Goal: Task Accomplishment & Management: Manage account settings

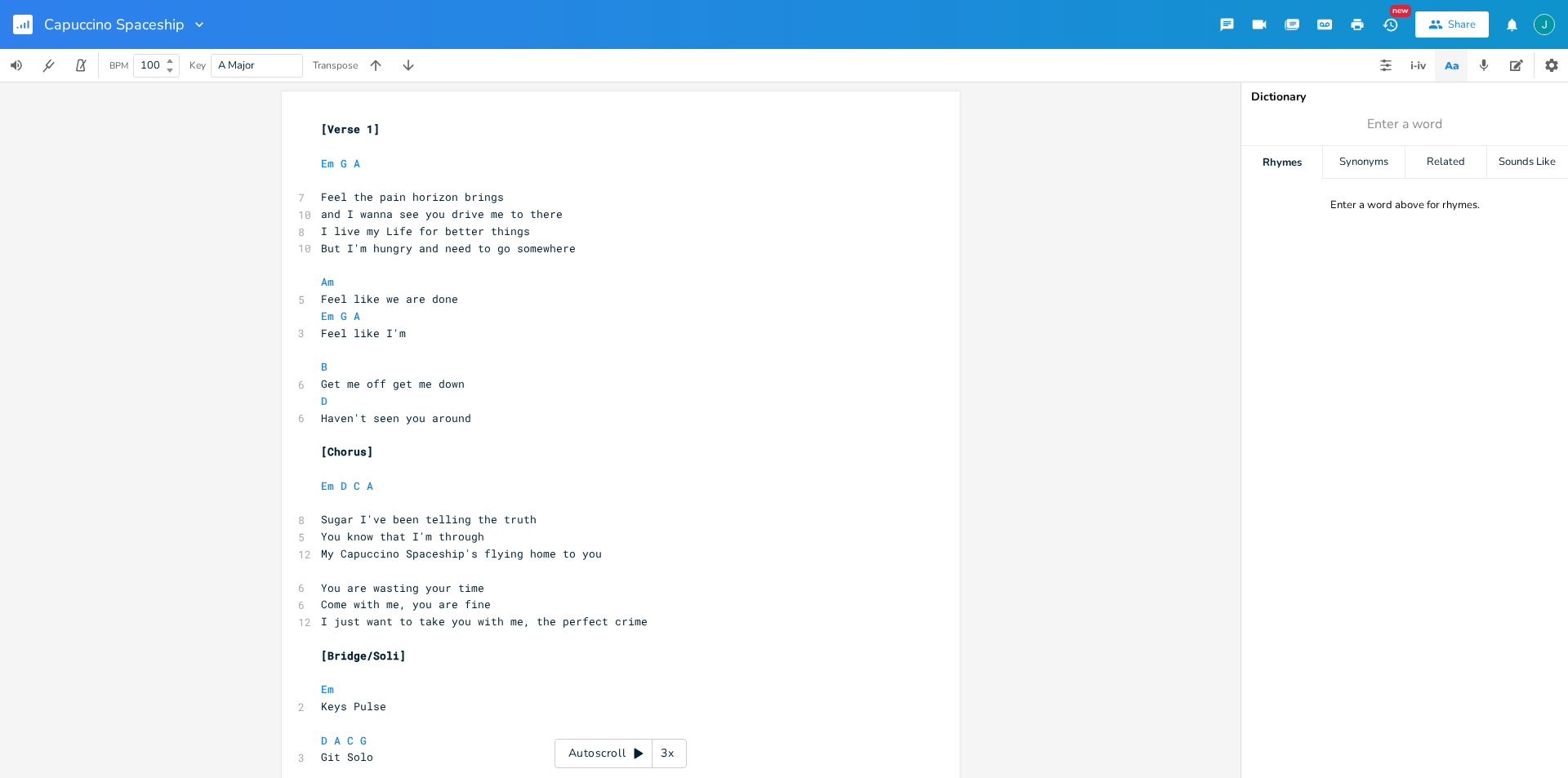
scroll to position [0, 38]
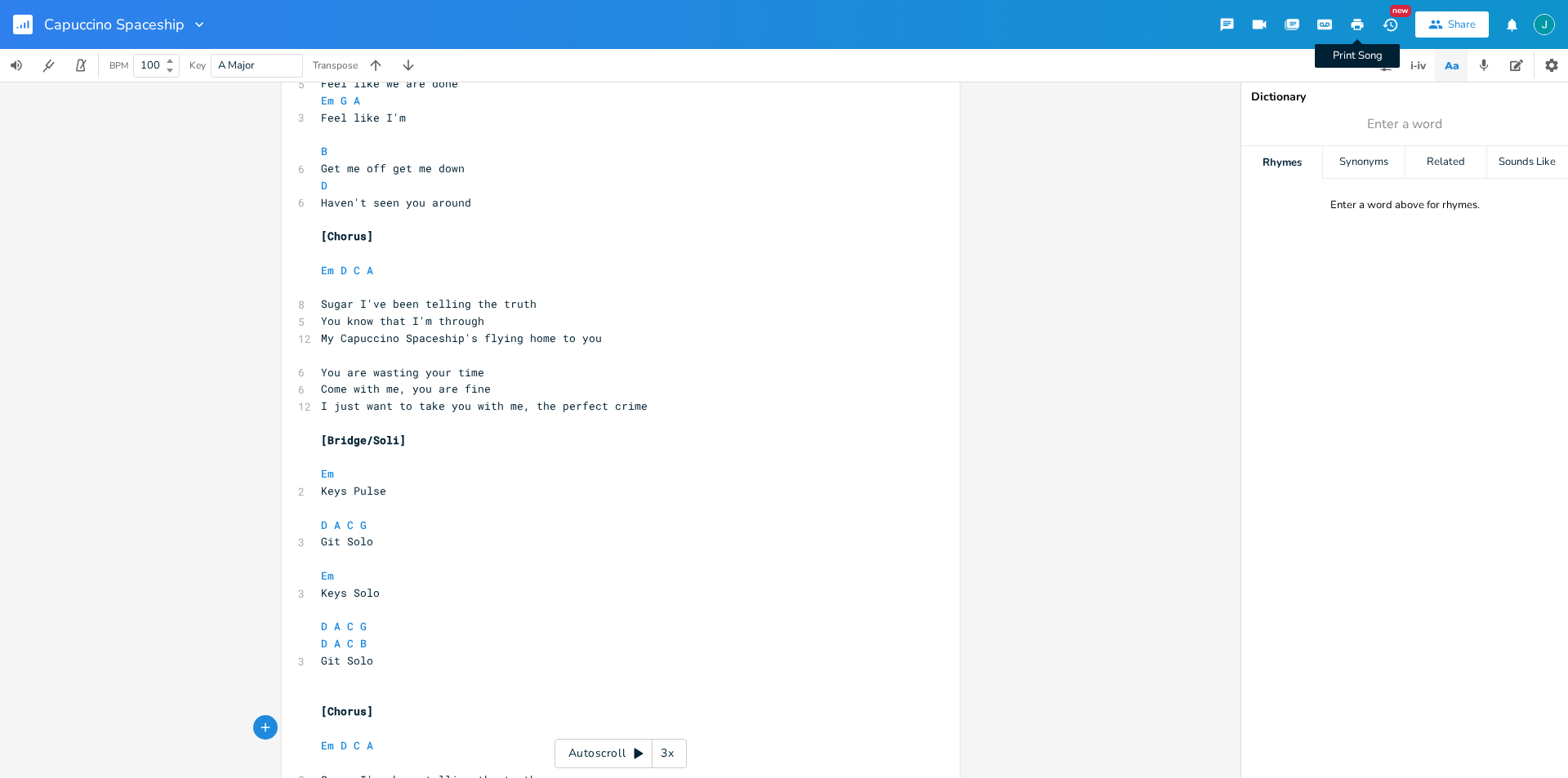
click at [1351, 25] on icon "button" at bounding box center [1357, 25] width 12 height 11
click at [341, 687] on pre "​" at bounding box center [612, 695] width 589 height 17
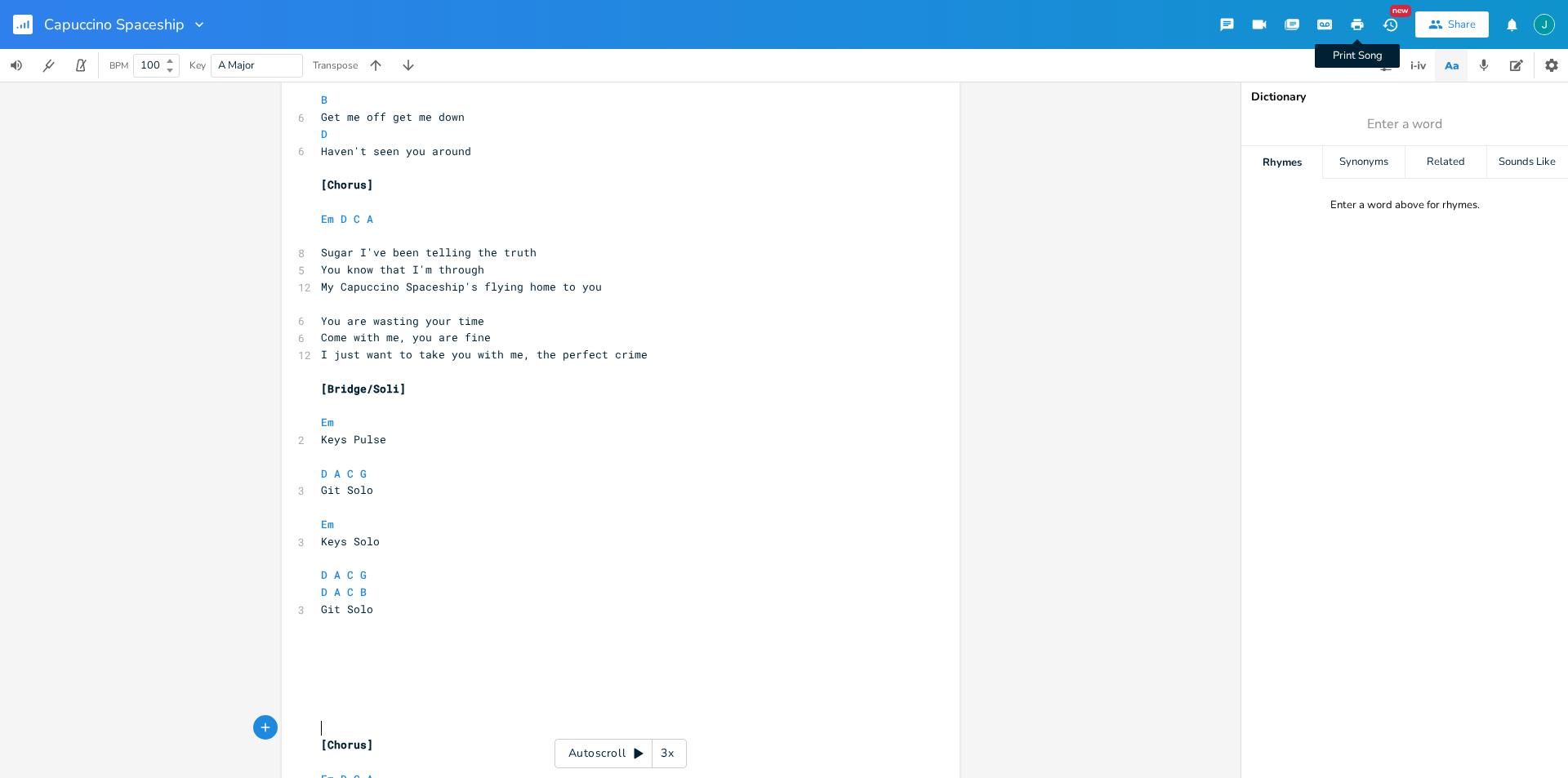
click at [1351, 25] on icon "button" at bounding box center [1357, 25] width 12 height 11
click at [196, 26] on icon "button" at bounding box center [199, 24] width 9 height 5
click at [303, 30] on div "Capuccino Spaceship Edit Rename Collection Collections Delete Delete New Share" at bounding box center [784, 24] width 1568 height 49
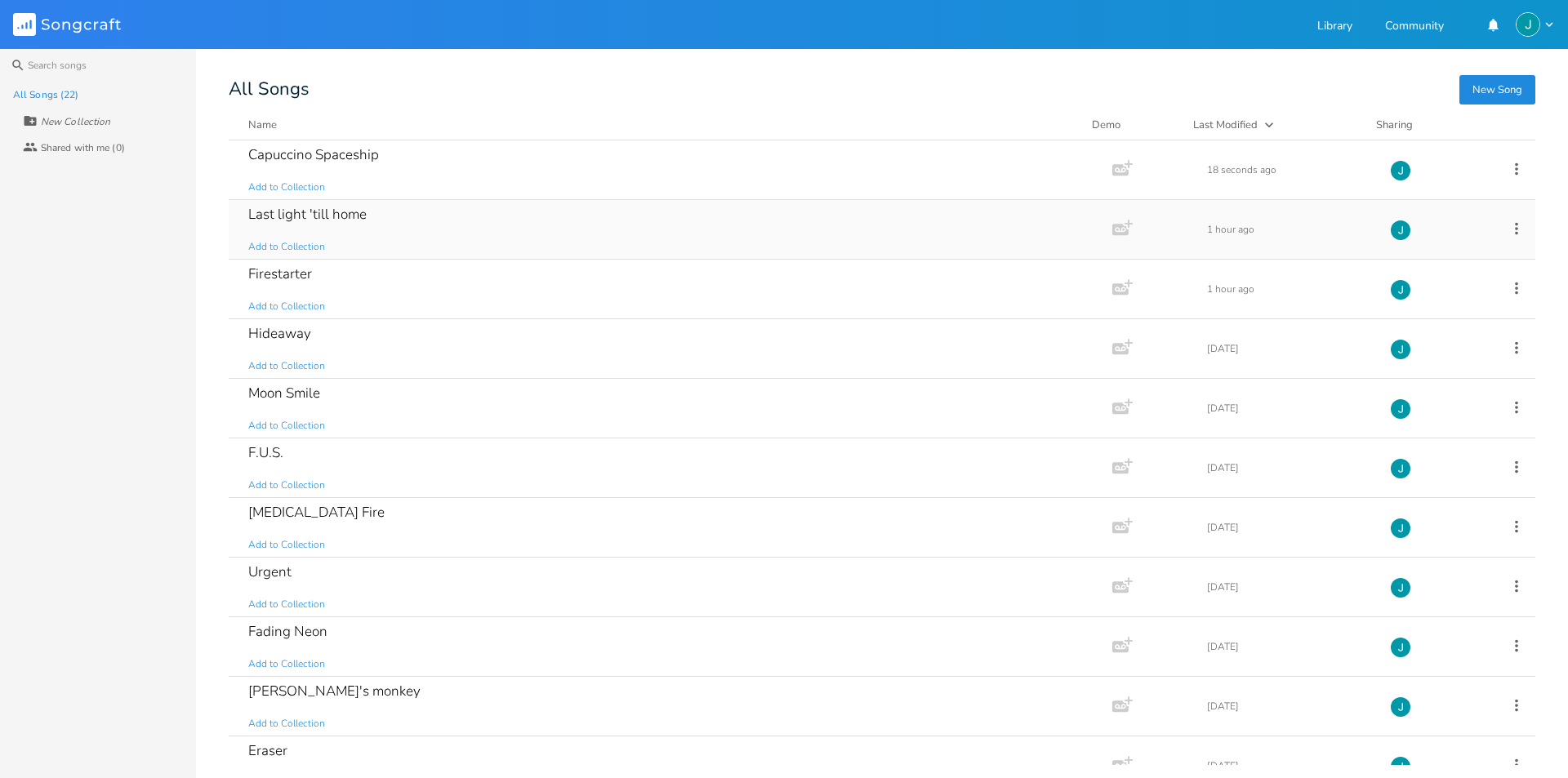
click at [475, 253] on div "Last light 'till home Add to Collection" at bounding box center [667, 229] width 837 height 59
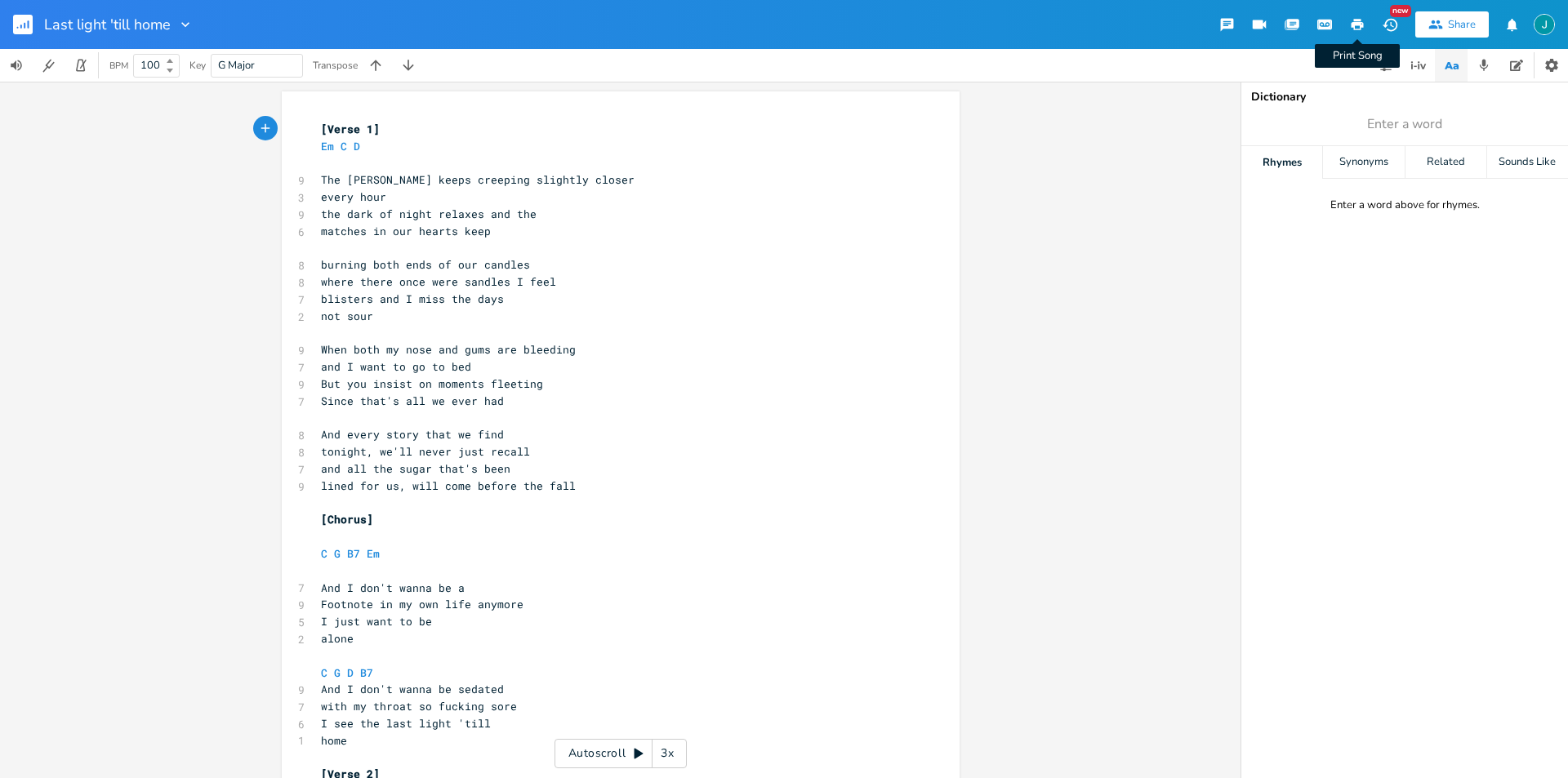
click at [1354, 26] on icon "button" at bounding box center [1357, 25] width 12 height 11
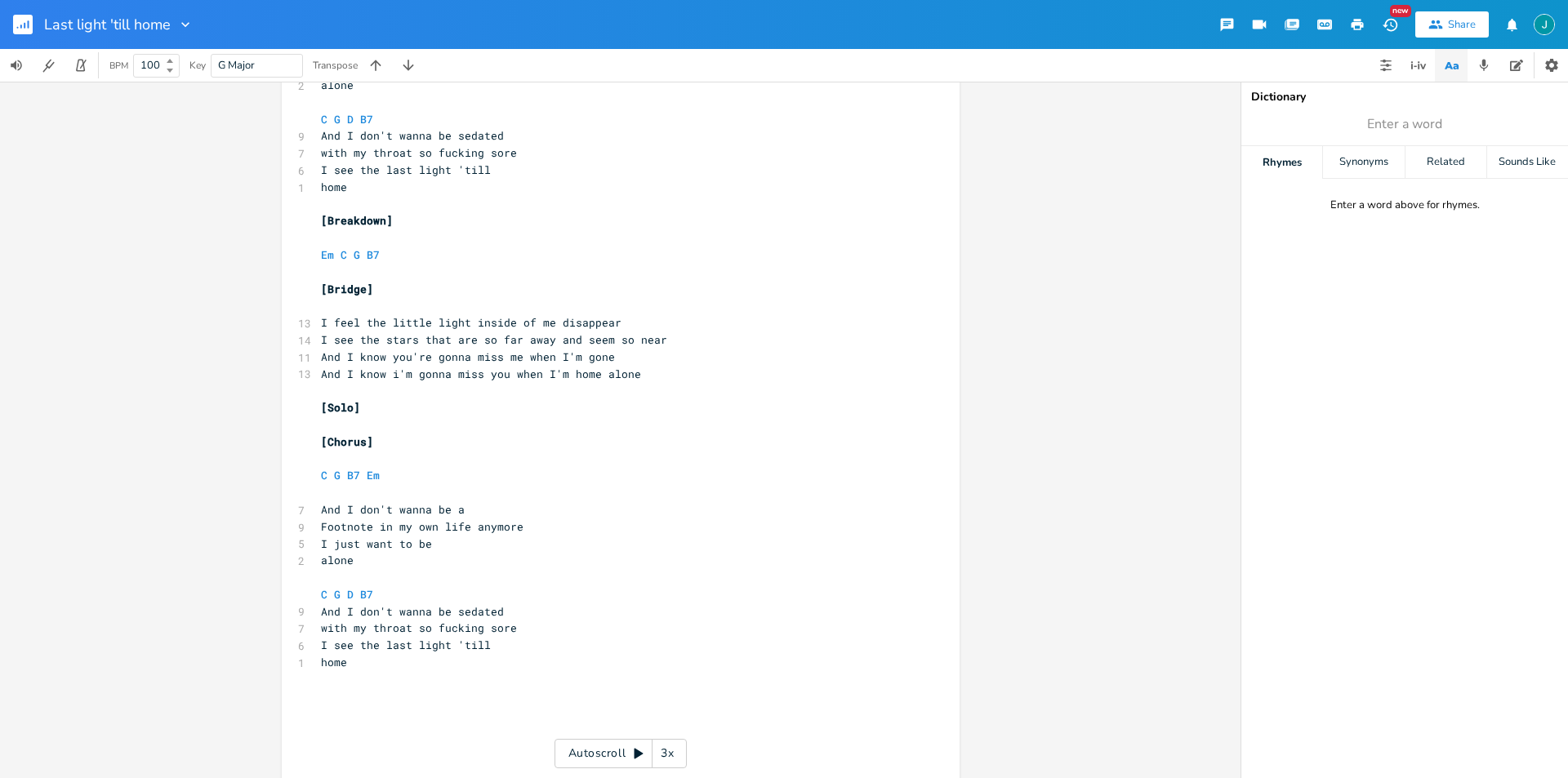
scroll to position [1311, 0]
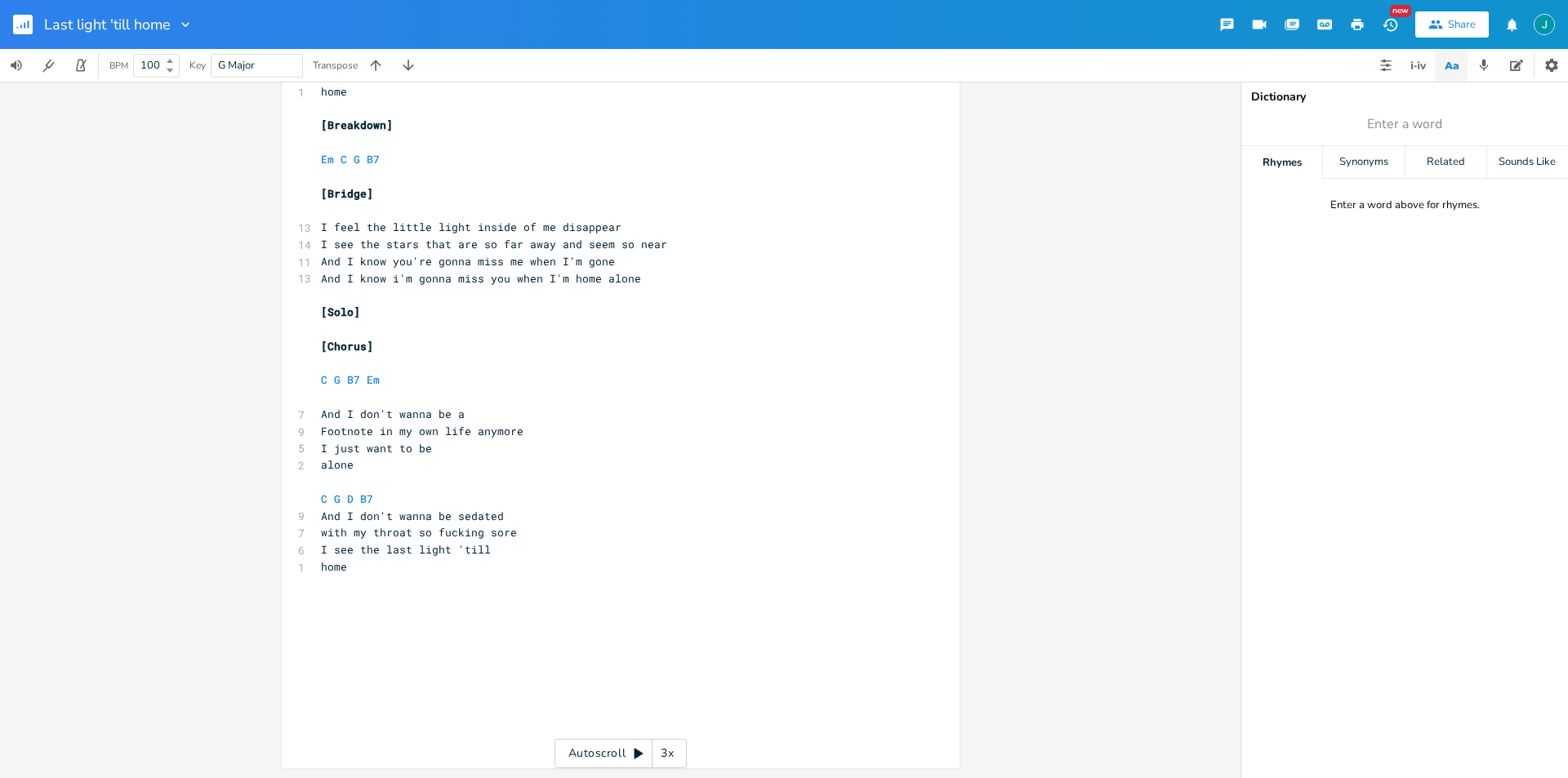
click at [434, 641] on pre "​" at bounding box center [612, 635] width 589 height 17
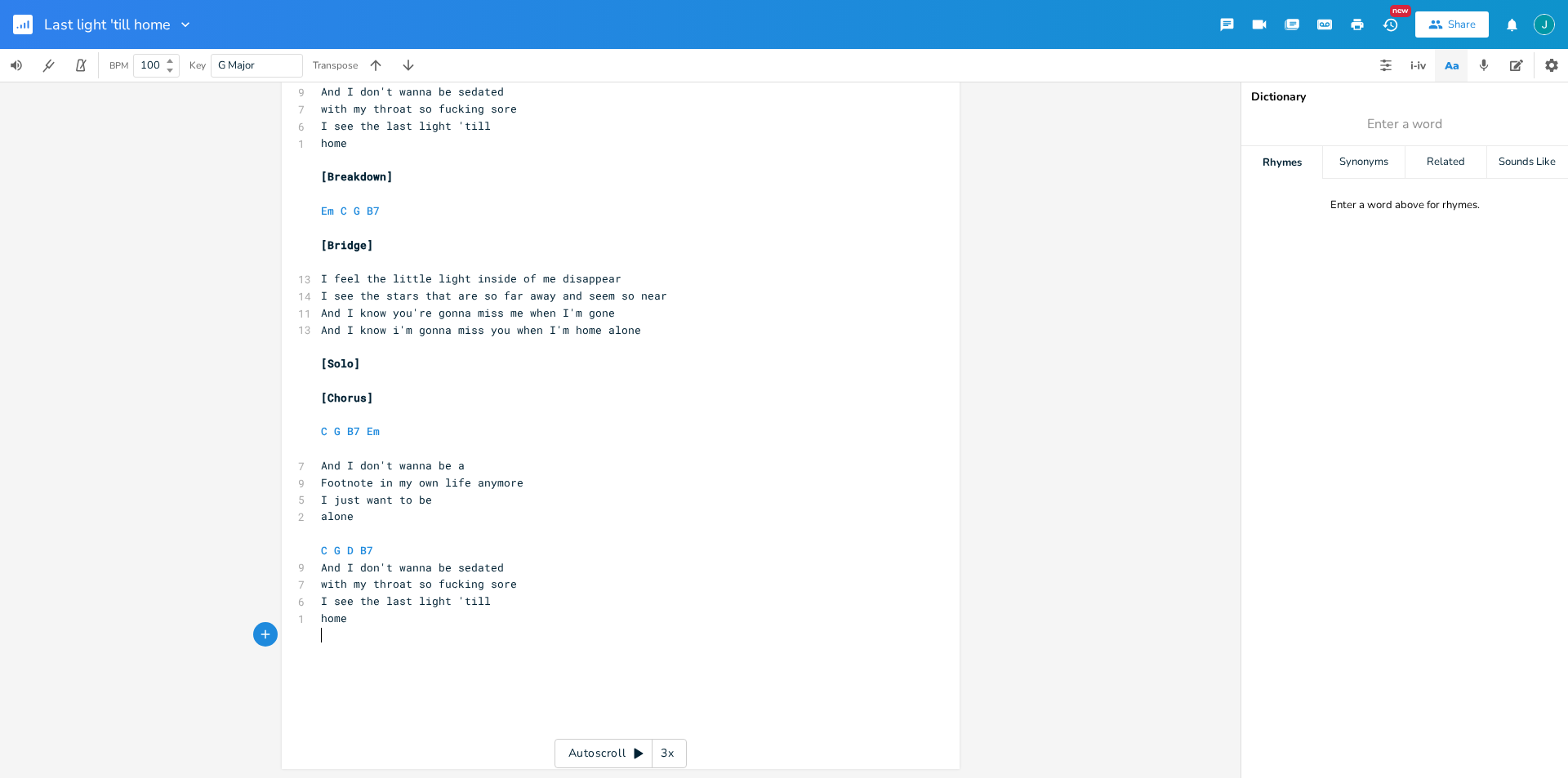
scroll to position [1243, 0]
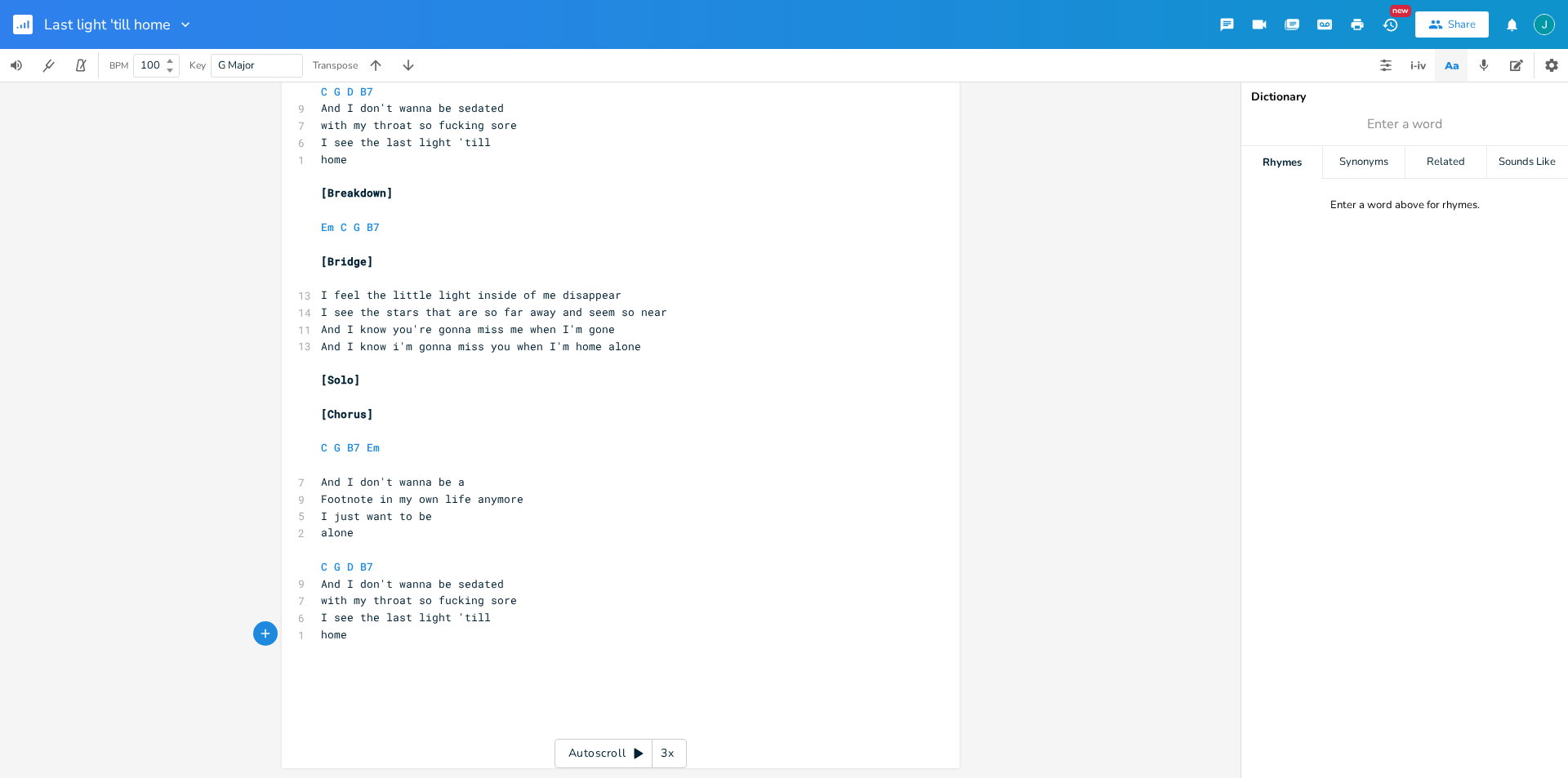
click at [386, 728] on pre "​" at bounding box center [612, 737] width 589 height 17
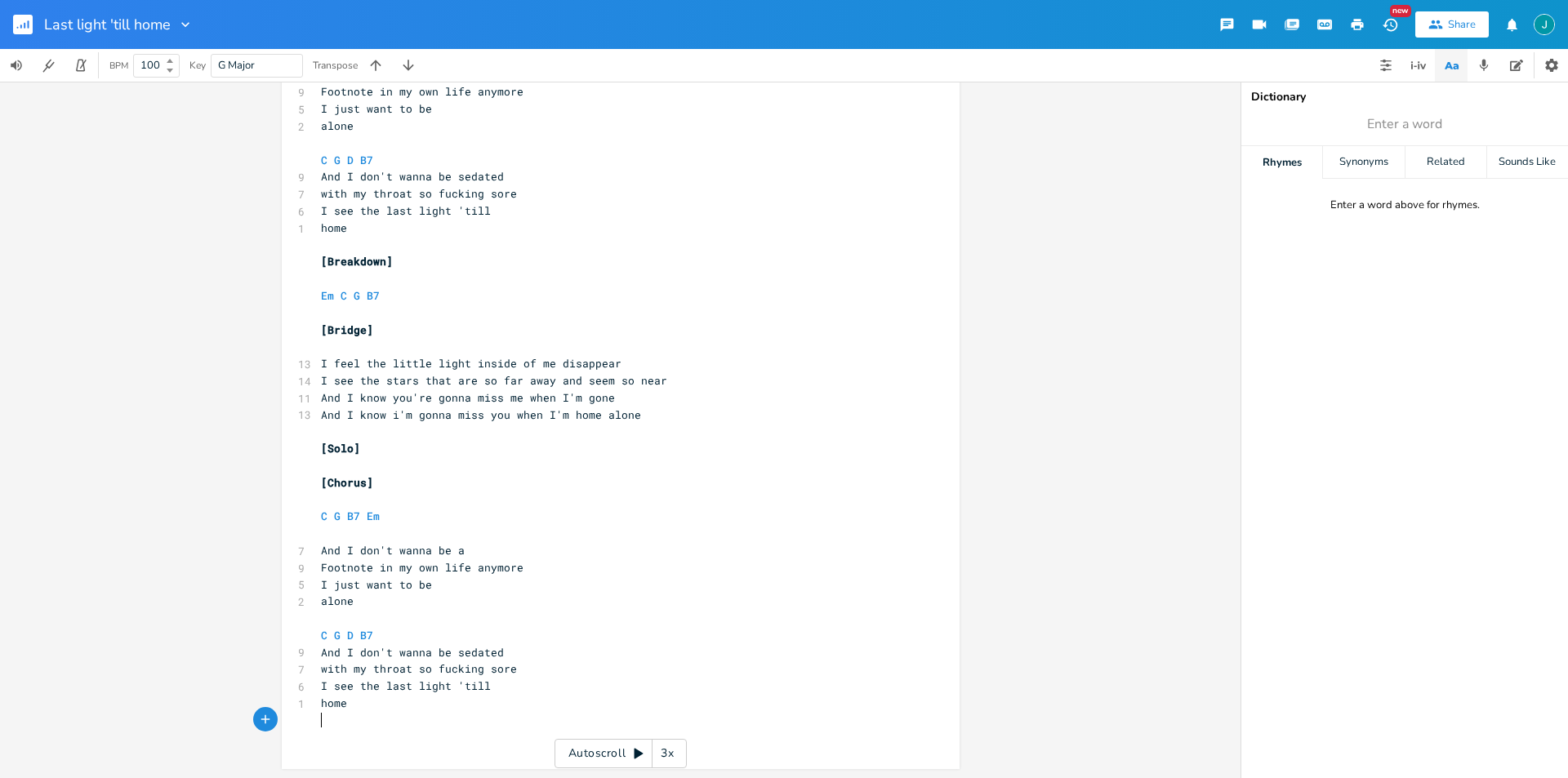
scroll to position [1158, 0]
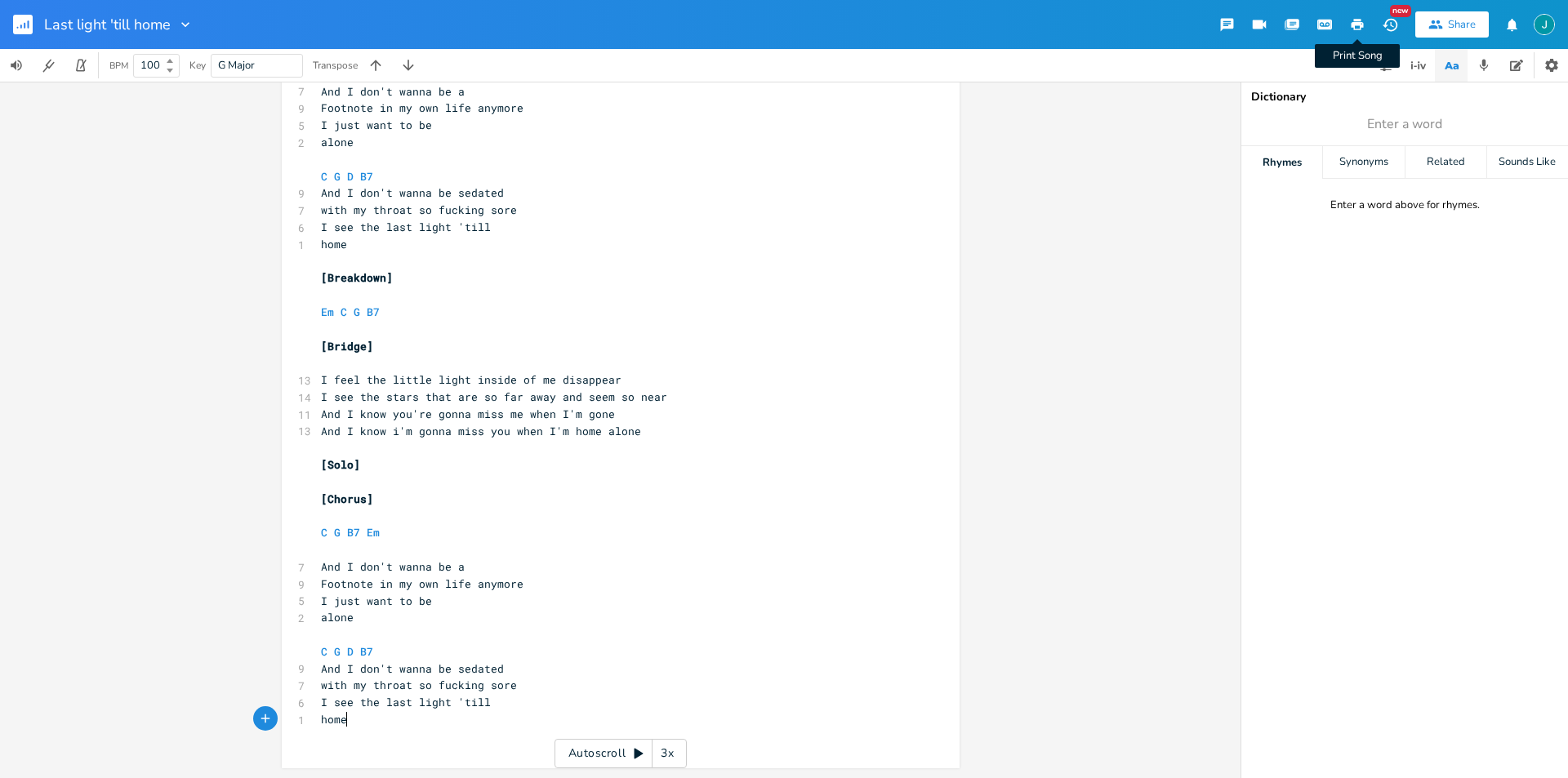
click at [1355, 26] on icon "button" at bounding box center [1357, 25] width 12 height 11
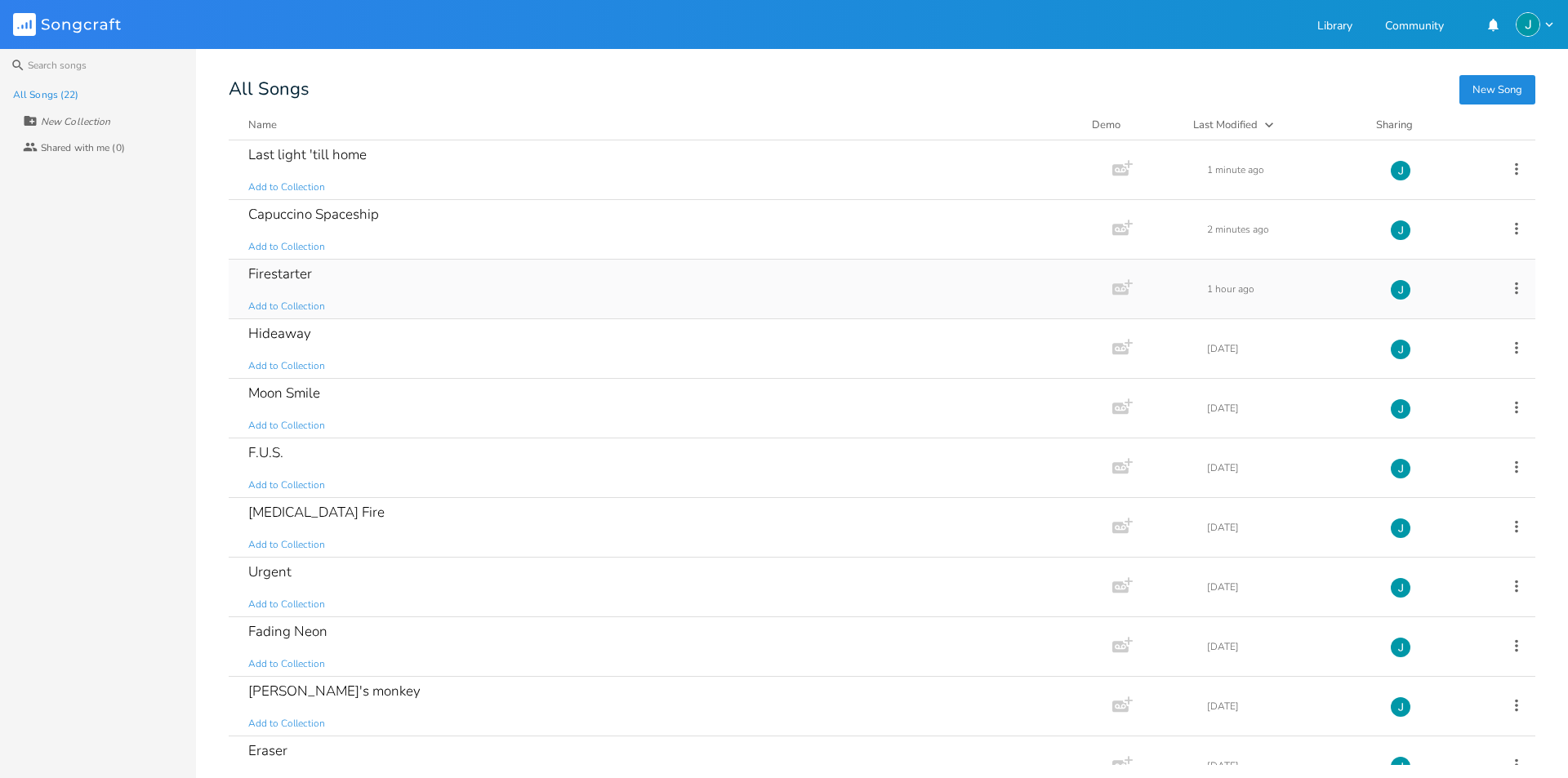
click at [292, 287] on div "Firestarter Add to Collection" at bounding box center [667, 289] width 837 height 59
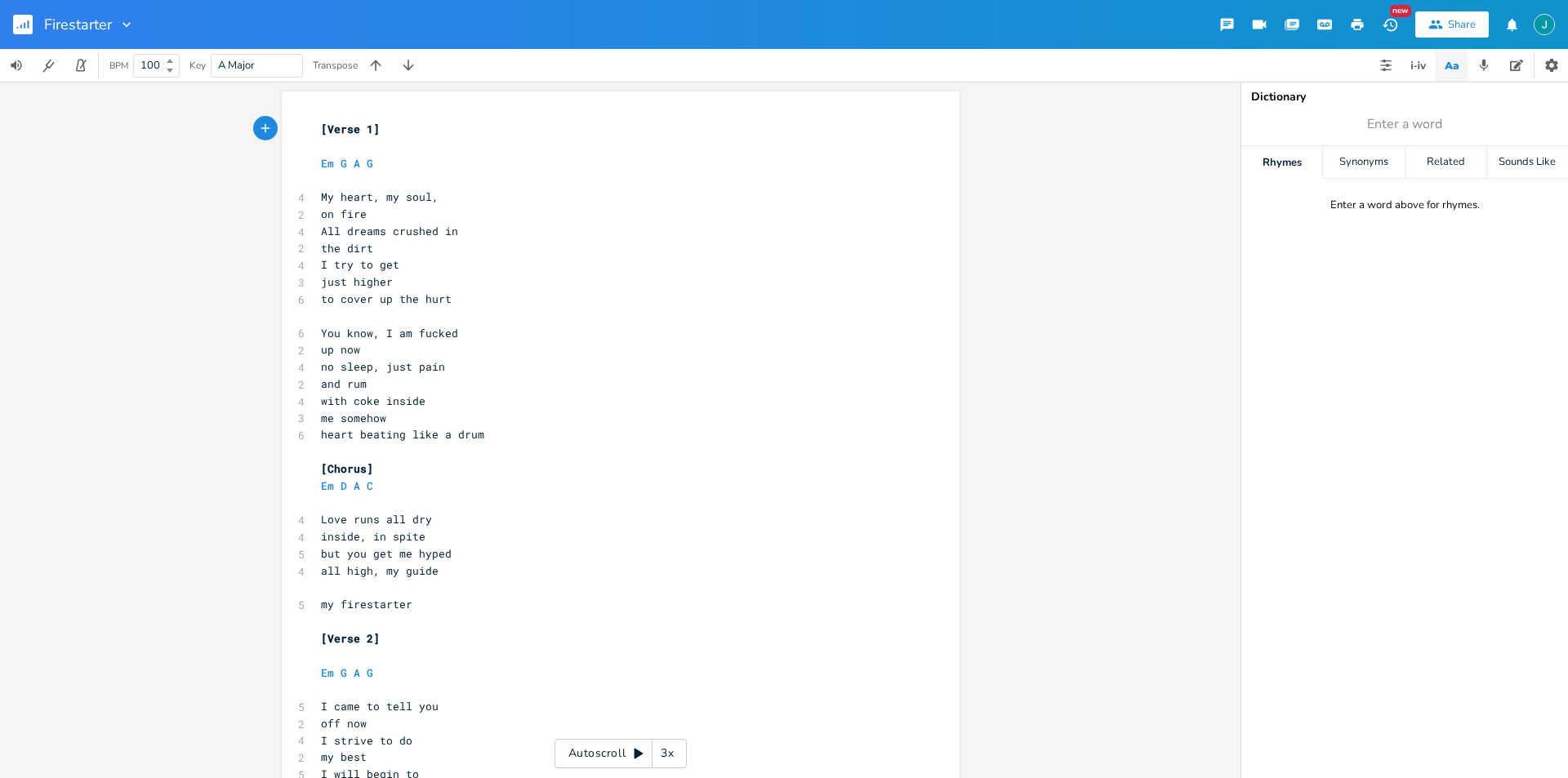
click at [1346, 20] on button "button" at bounding box center [1357, 24] width 32 height 30
